Goal: Transaction & Acquisition: Subscribe to service/newsletter

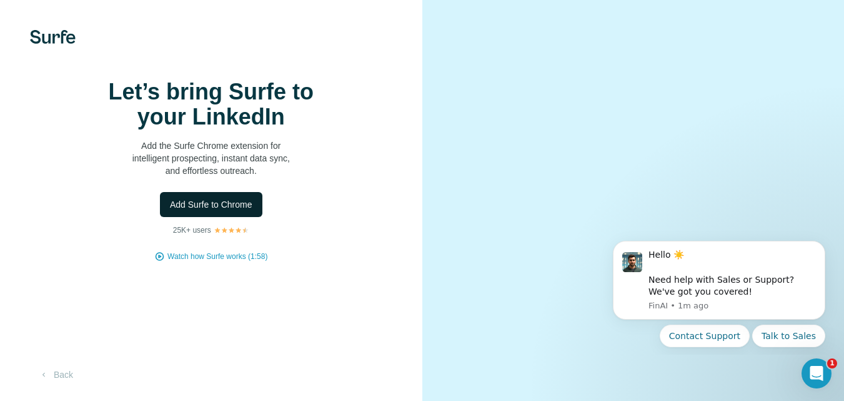
click at [231, 211] on span "Add Surfe to Chrome" at bounding box center [211, 204] width 82 height 12
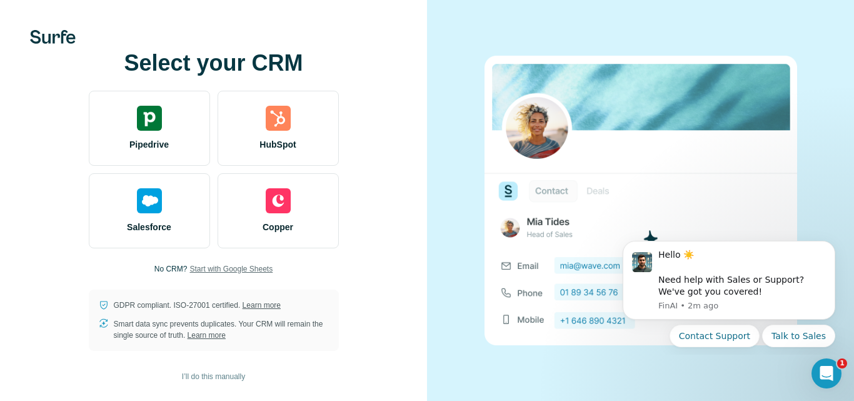
click at [206, 271] on span "Start with Google Sheets" at bounding box center [230, 268] width 83 height 11
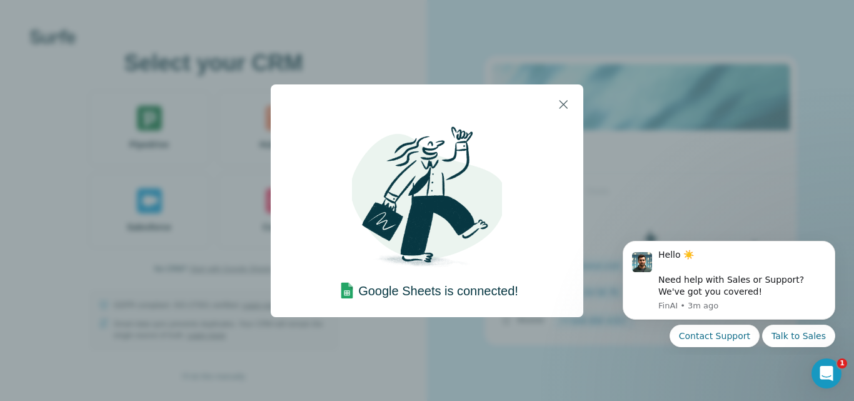
click at [448, 196] on img at bounding box center [427, 199] width 150 height 150
click at [516, 172] on div "Google Sheets is connected!" at bounding box center [427, 212] width 182 height 177
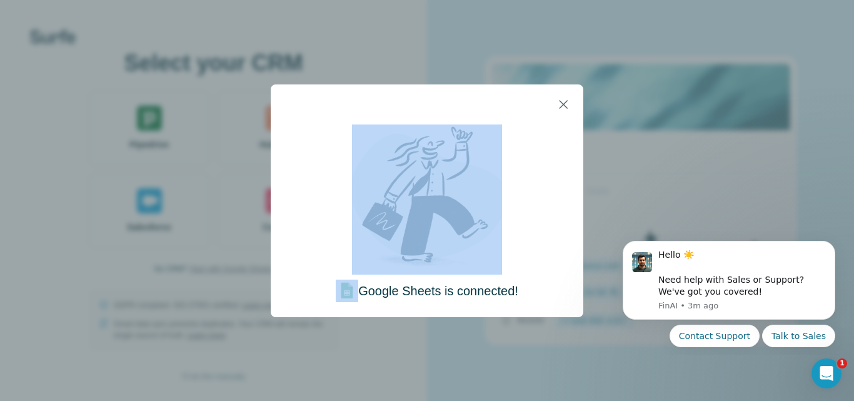
click at [516, 172] on div "Google Sheets is connected!" at bounding box center [427, 212] width 182 height 177
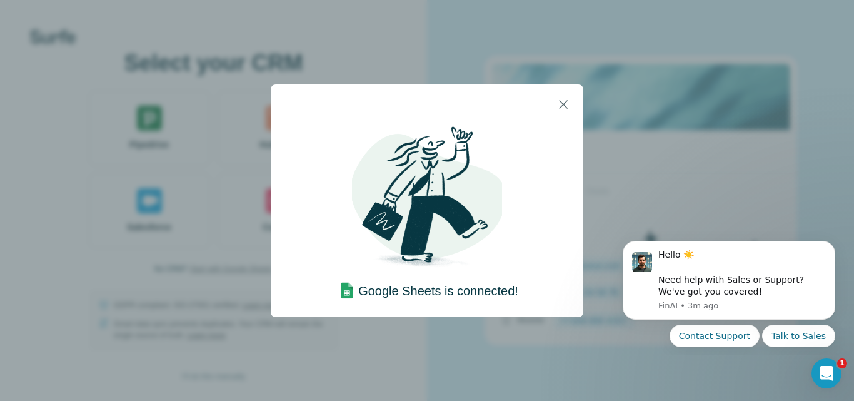
click at [684, 204] on div "Google Sheets is connected!" at bounding box center [427, 200] width 854 height 401
drag, startPoint x: 526, startPoint y: 224, endPoint x: 564, endPoint y: 99, distance: 130.7
click at [564, 99] on dialog "Google Sheets is connected!" at bounding box center [427, 200] width 312 height 232
click at [564, 99] on icon "button" at bounding box center [563, 104] width 15 height 15
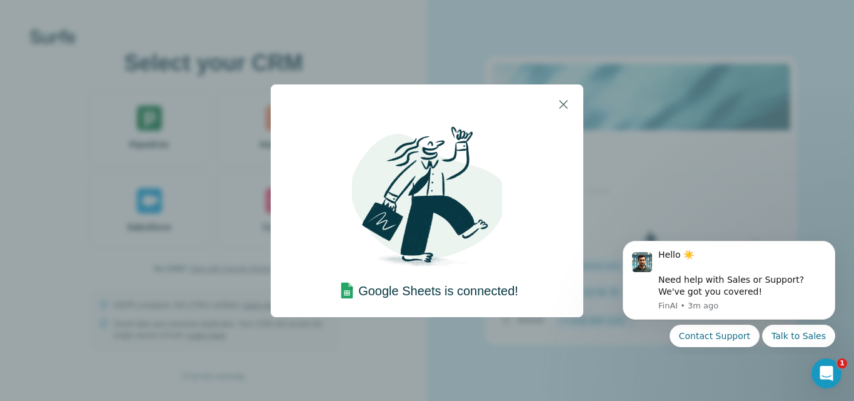
click at [136, 94] on div "Google Sheets is connected!" at bounding box center [427, 200] width 854 height 401
